Goal: Task Accomplishment & Management: Manage account settings

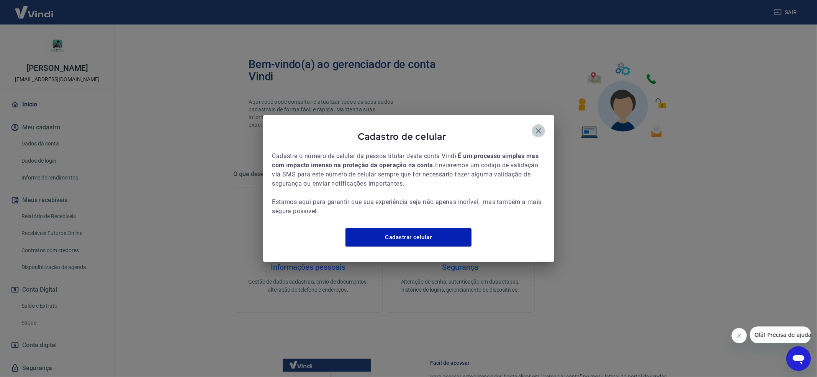
click at [536, 125] on button "button" at bounding box center [538, 131] width 13 height 13
